Goal: Transaction & Acquisition: Purchase product/service

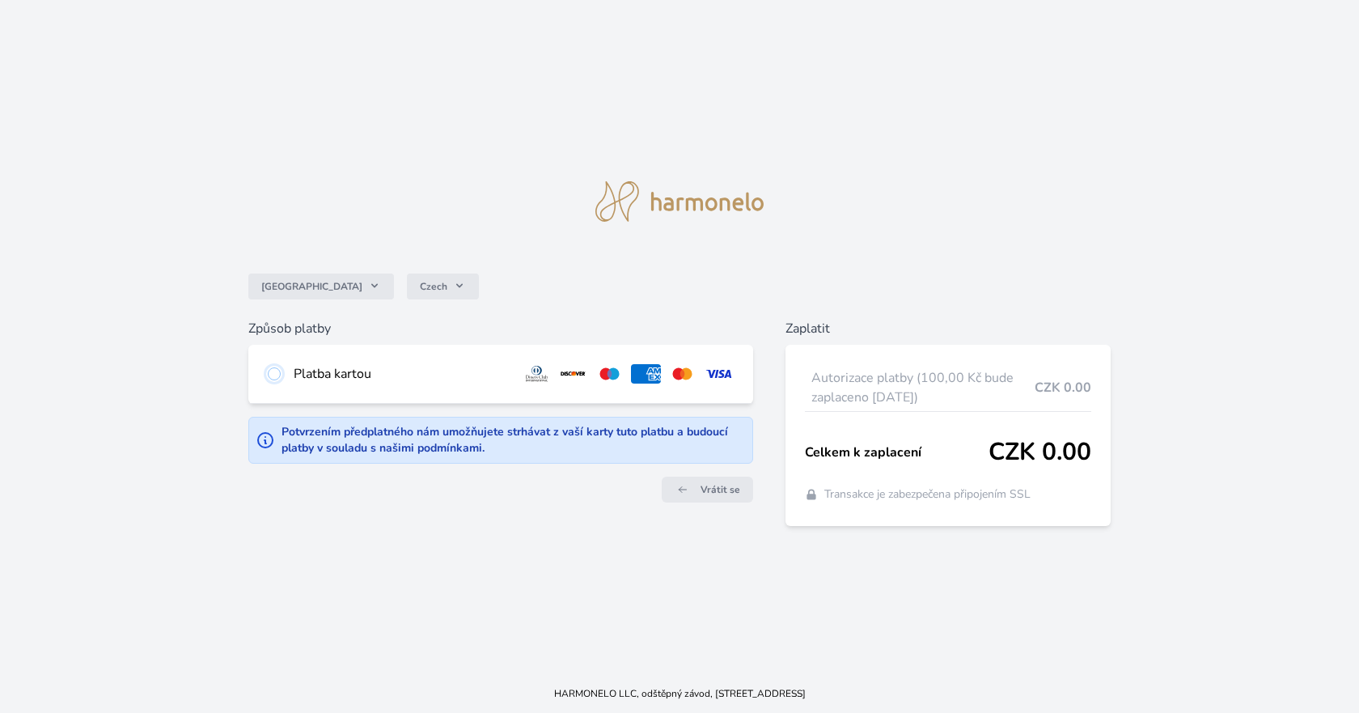
click at [274, 375] on input "radio" at bounding box center [274, 373] width 13 height 13
radio input "true"
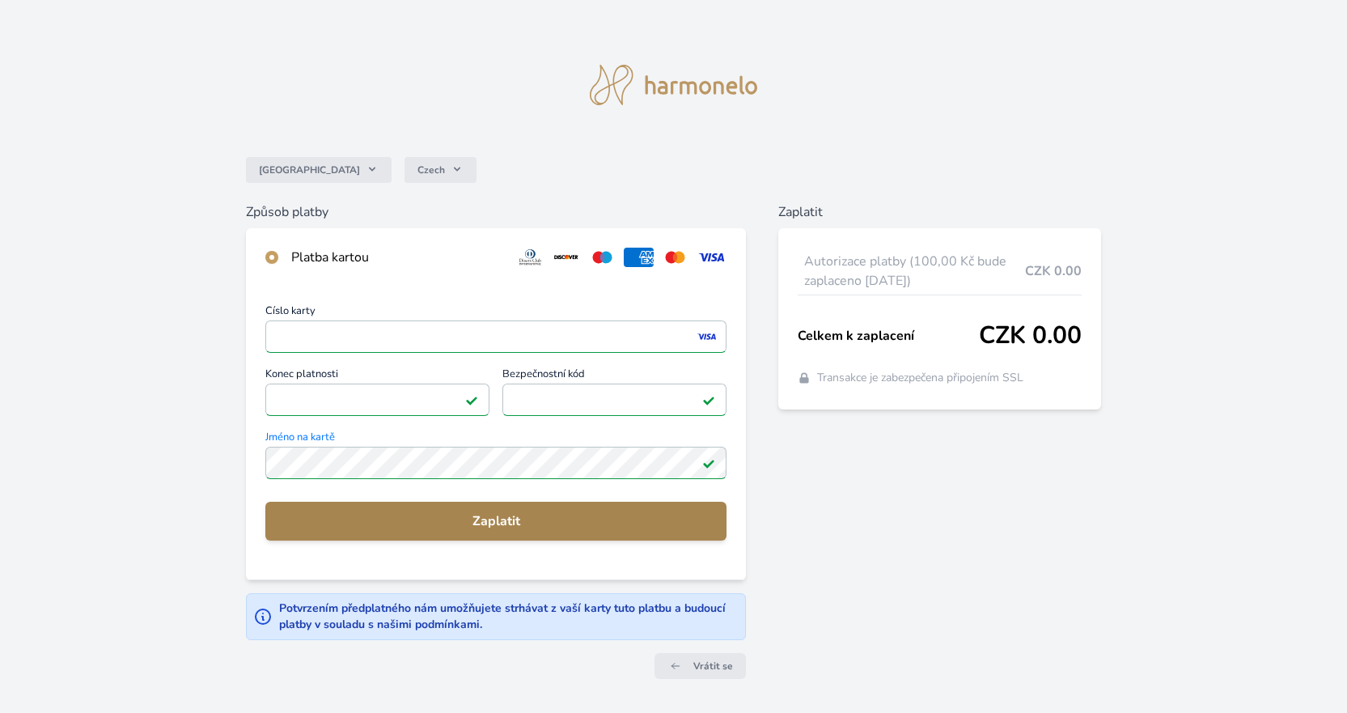
click at [472, 523] on span "Zaplatit" at bounding box center [495, 520] width 435 height 19
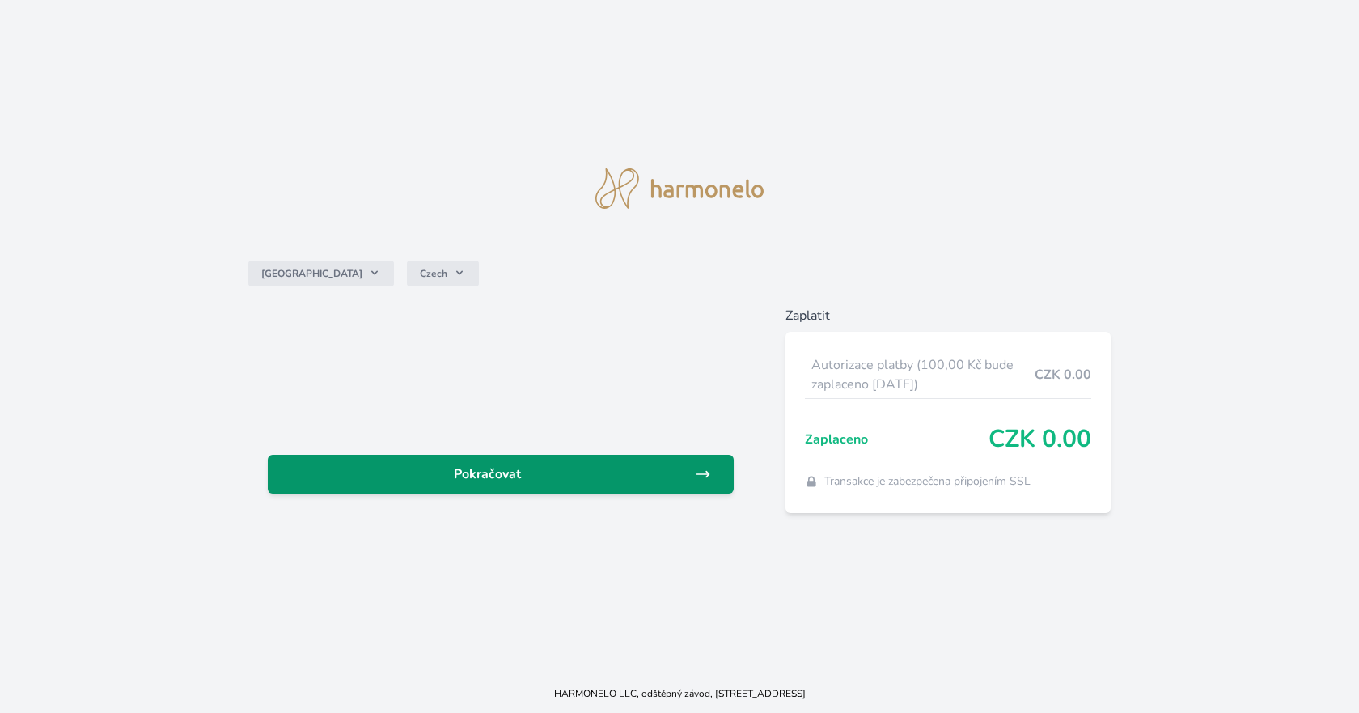
click at [635, 485] on link "Pokračovat" at bounding box center [501, 474] width 466 height 39
